Goal: Information Seeking & Learning: Learn about a topic

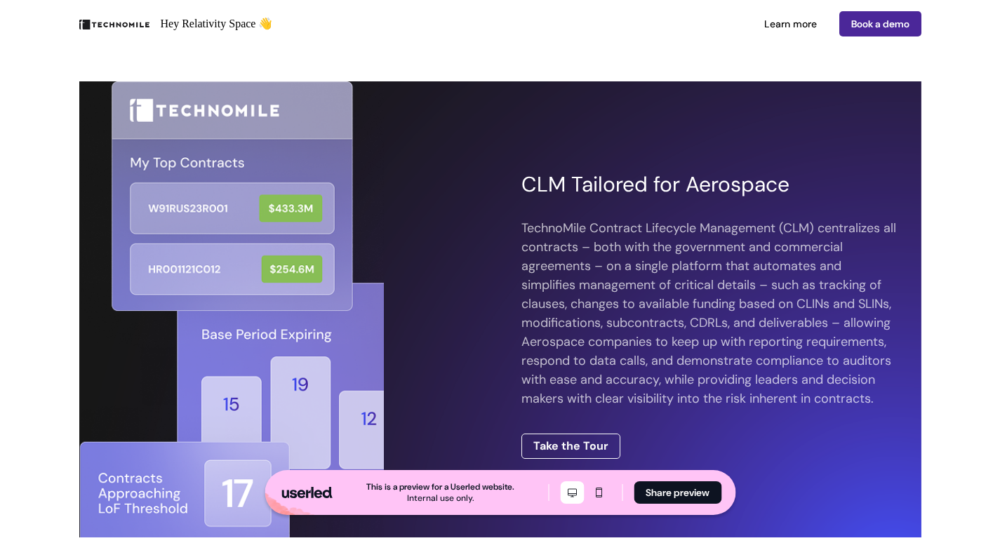
scroll to position [1962, 0]
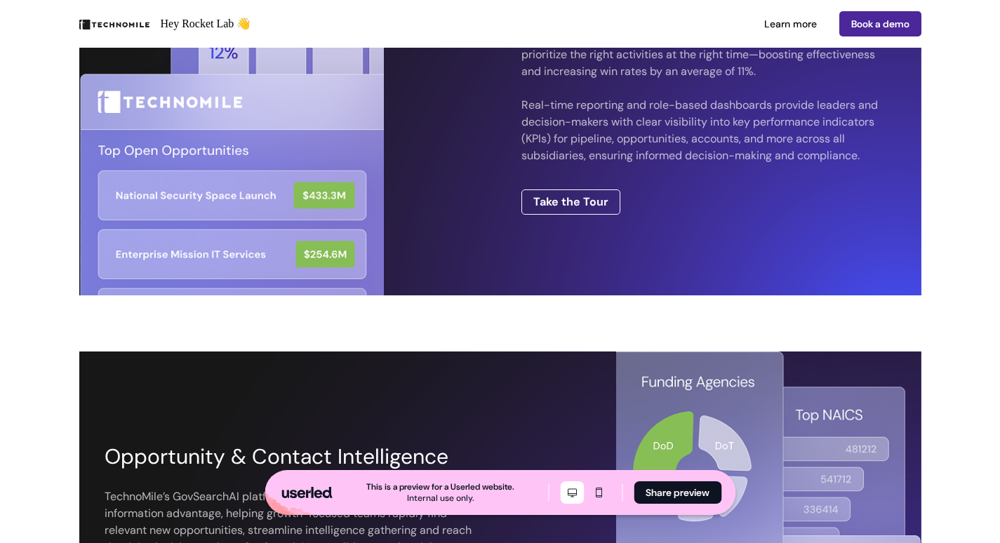
scroll to position [1185, 0]
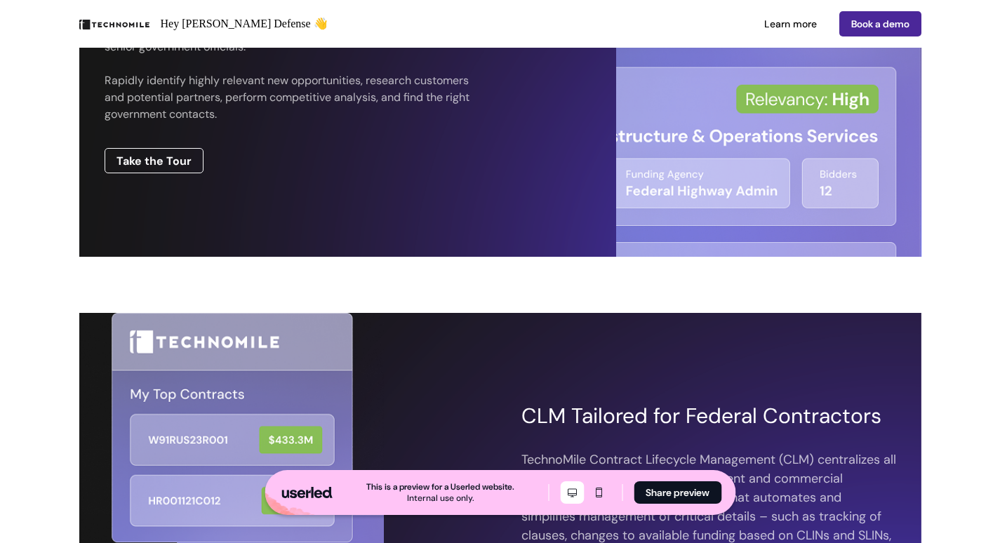
scroll to position [1689, 0]
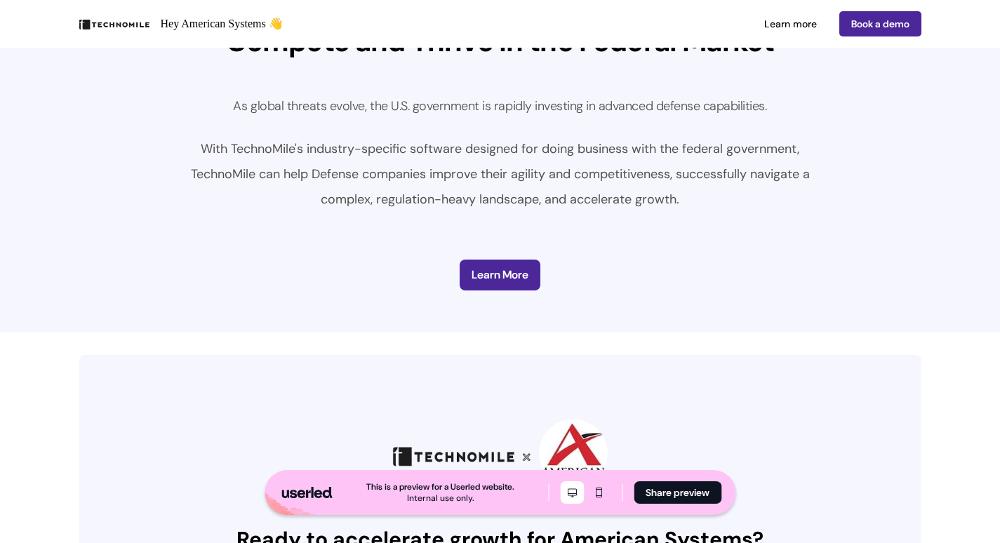
scroll to position [2584, 0]
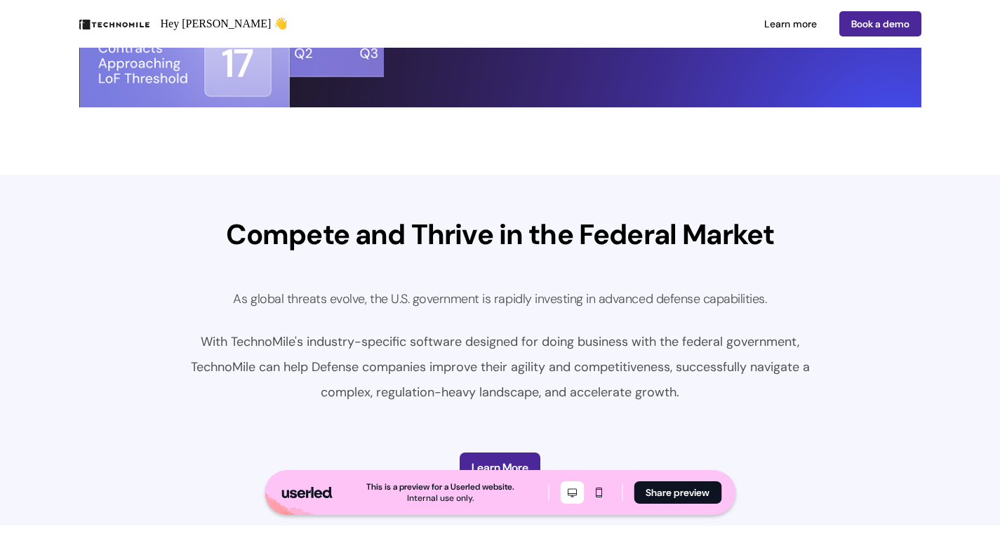
scroll to position [2363, 0]
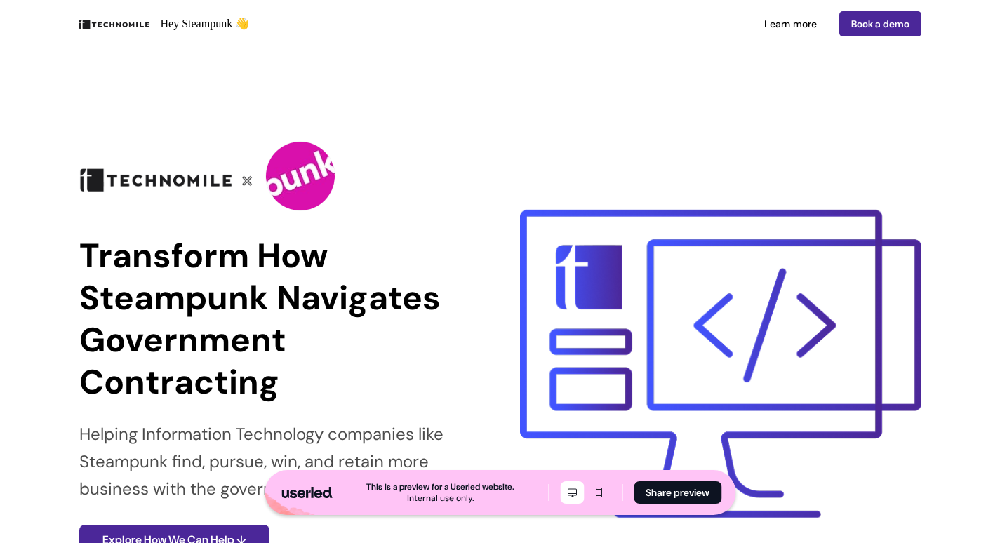
click at [320, 376] on p "Transform How Steampunk Navigates Government Contracting" at bounding box center [279, 319] width 401 height 168
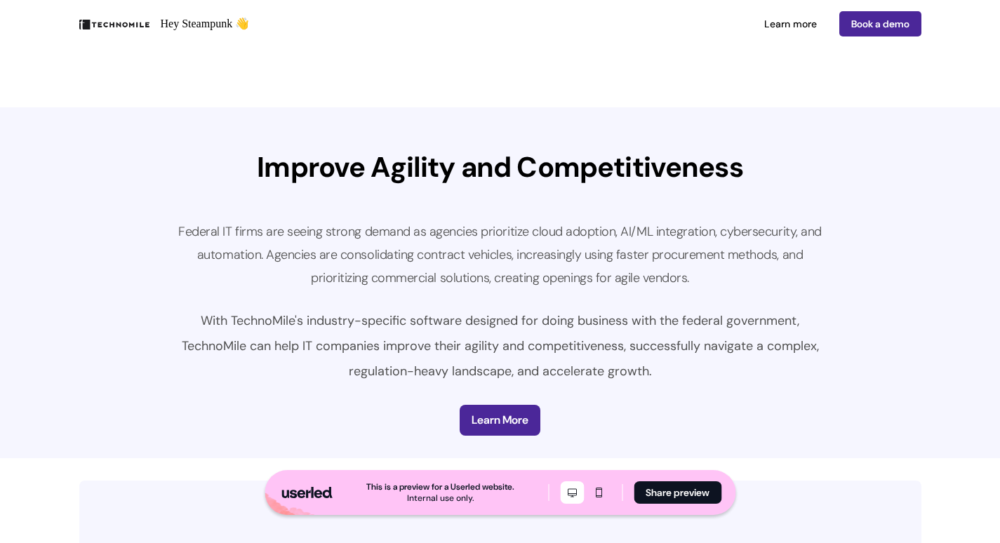
scroll to position [2515, 0]
